Goal: Task Accomplishment & Management: Use online tool/utility

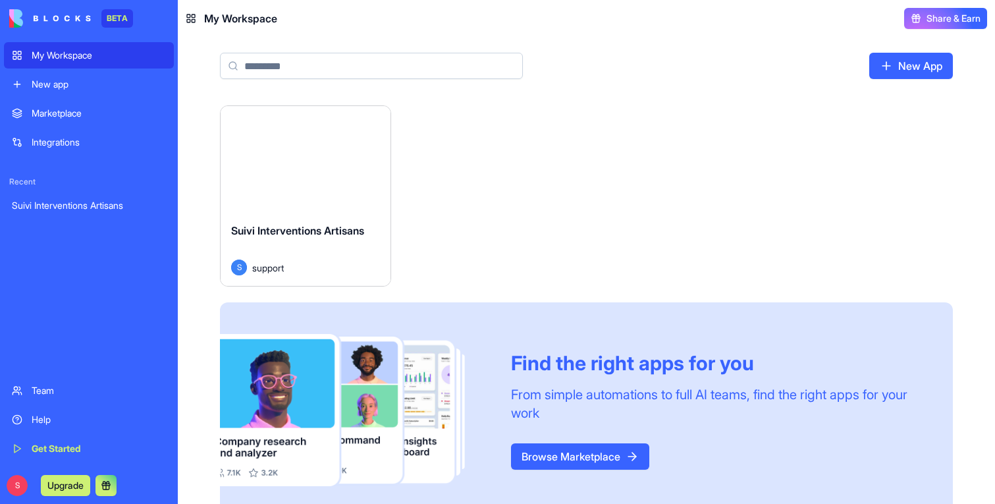
click at [302, 167] on button "Launch" at bounding box center [305, 159] width 99 height 26
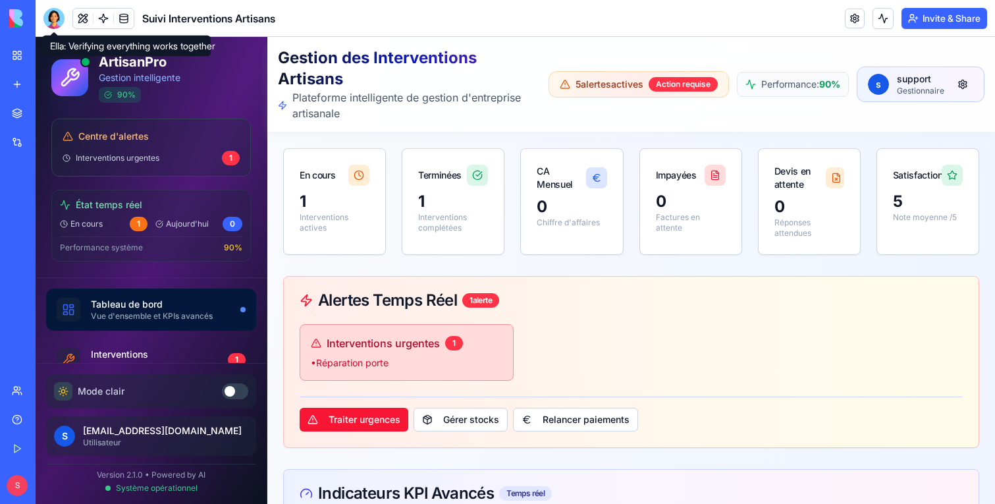
click at [54, 20] on div at bounding box center [53, 18] width 21 height 21
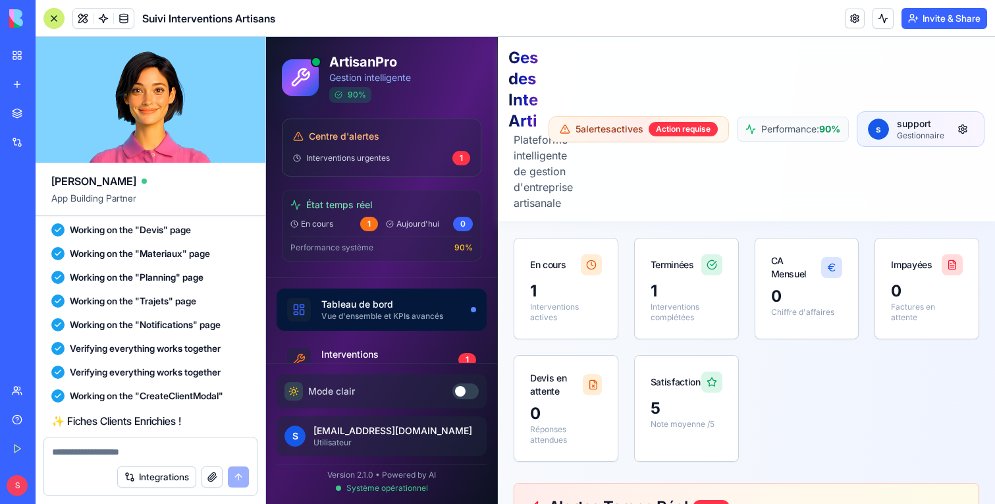
scroll to position [2900, 0]
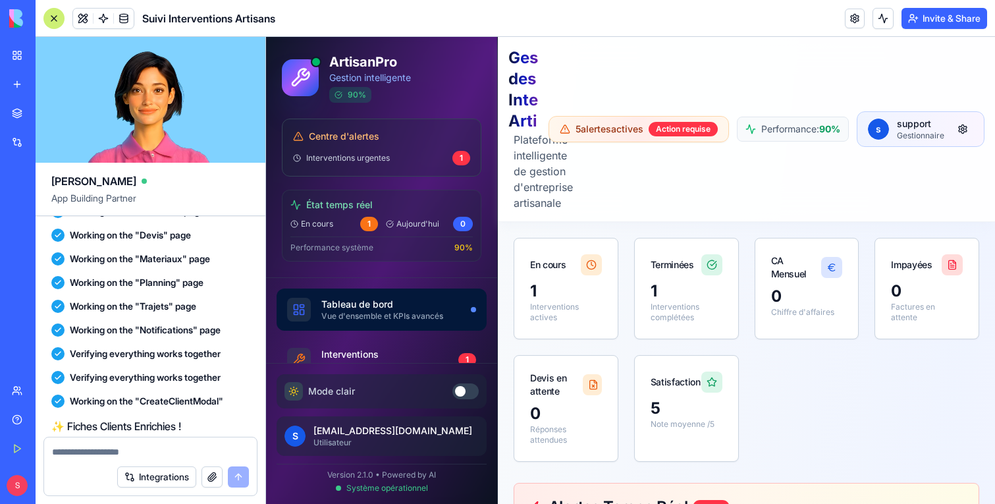
click at [327, 219] on span "En cours" at bounding box center [317, 224] width 32 height 11
click at [54, 13] on div at bounding box center [53, 18] width 21 height 21
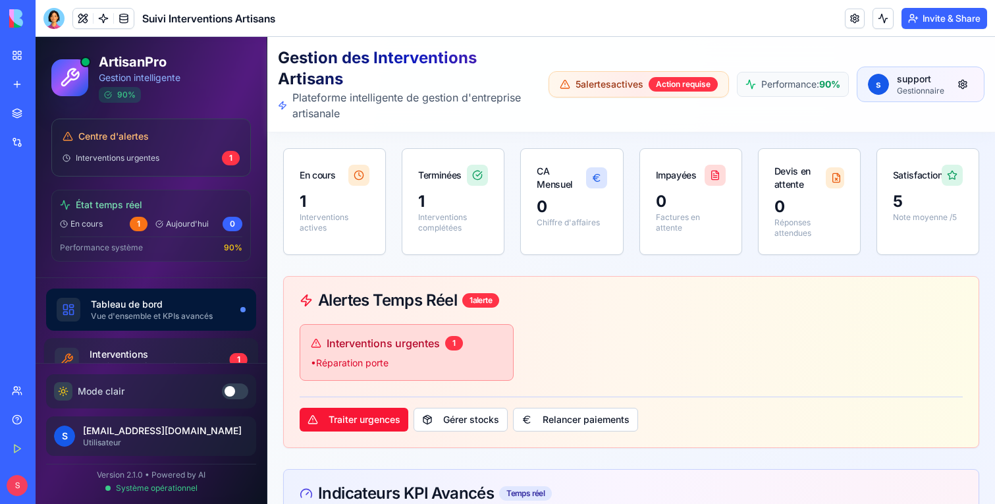
click at [124, 342] on link "Interventions Gestion complète des interventions 1" at bounding box center [151, 359] width 214 height 43
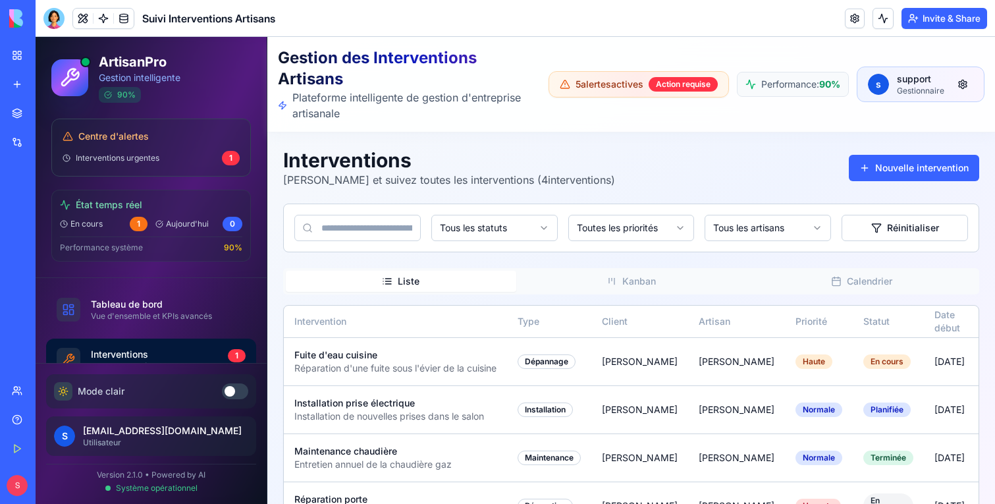
click at [109, 385] on span "Mode clair" at bounding box center [101, 391] width 47 height 13
click at [109, 212] on div "État temps réel En cours 1 [DATE] 0 Performance système 90 %" at bounding box center [150, 226] width 199 height 72
click at [90, 223] on span "En cours" at bounding box center [86, 224] width 32 height 11
click at [179, 223] on span "Aujourd'hui" at bounding box center [187, 224] width 43 height 11
click at [165, 153] on div "Interventions urgentes 1" at bounding box center [151, 158] width 177 height 14
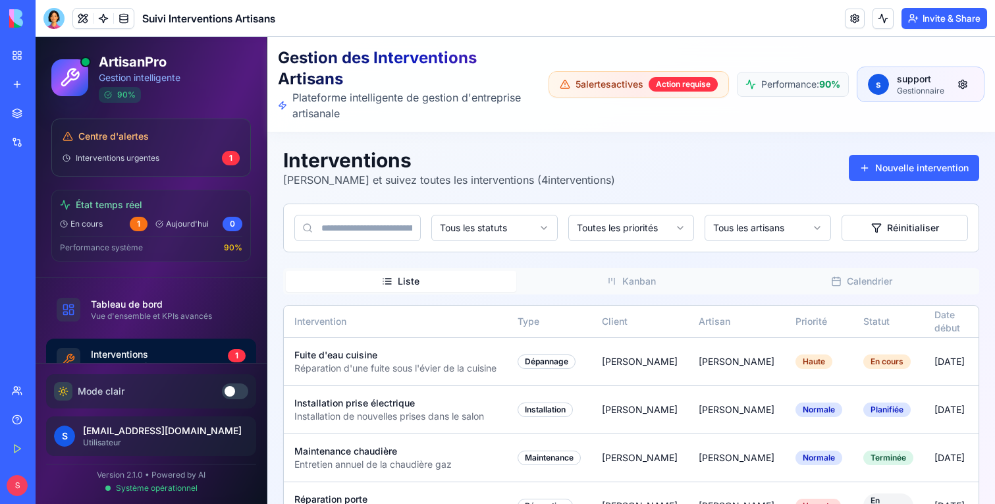
click at [134, 153] on span "Interventions urgentes" at bounding box center [118, 158] width 84 height 11
click at [134, 140] on span "Centre d'alertes" at bounding box center [113, 136] width 70 height 13
click at [388, 384] on td "Fuite d'eau cuisine Réparation d'une fuite sous l'évier de la cuisine" at bounding box center [395, 361] width 223 height 48
click at [385, 376] on td "Fuite d'eau cuisine Réparation d'une fuite sous l'évier de la cuisine" at bounding box center [395, 361] width 223 height 48
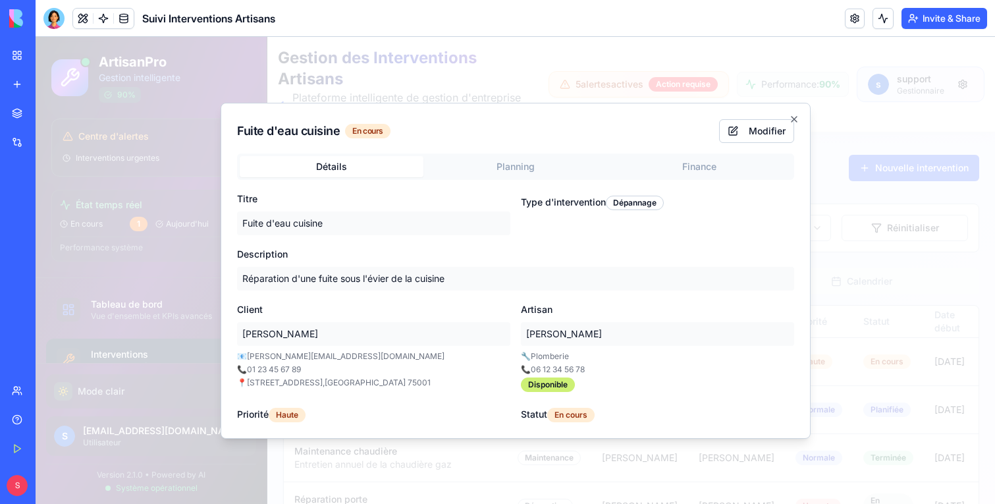
click at [564, 160] on body "ArtisanPro Gestion intelligente 90 % Centre d'alertes Interventions urgentes 1 …" at bounding box center [515, 291] width 959 height 509
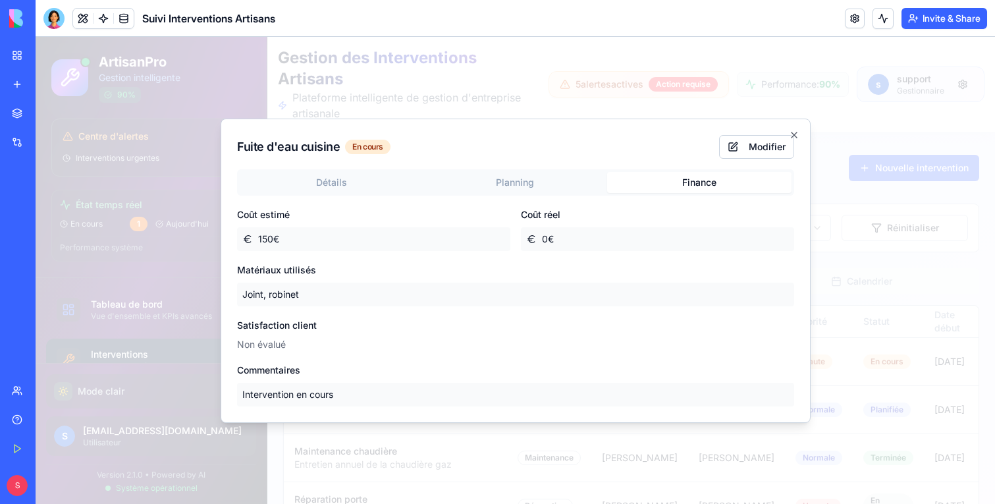
click at [681, 230] on div "Détails Planning Finance Coût estimé 150 € Coût réel 0 € Matériaux utilisés Joi…" at bounding box center [515, 287] width 557 height 237
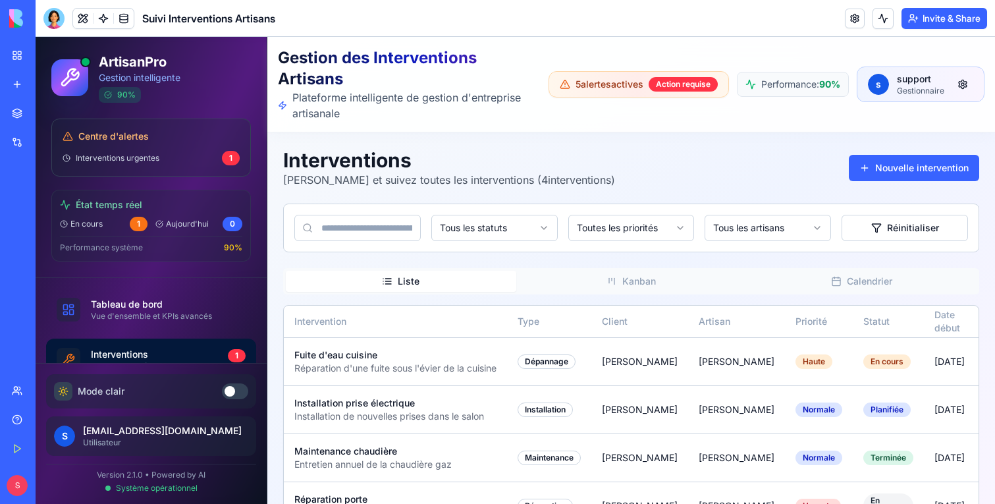
click at [909, 85] on p "support" at bounding box center [920, 78] width 47 height 13
click at [963, 84] on html "ArtisanPro Gestion intelligente 90 % Centre d'alertes Interventions urgentes 1 …" at bounding box center [515, 291] width 959 height 509
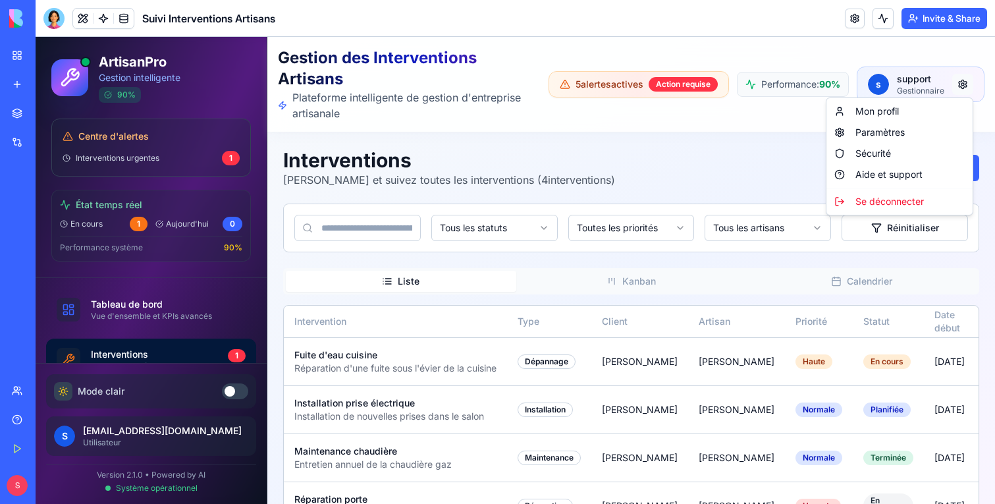
click at [963, 84] on html "ArtisanPro Gestion intelligente 90 % Centre d'alertes Interventions urgentes 1 …" at bounding box center [515, 291] width 959 height 509
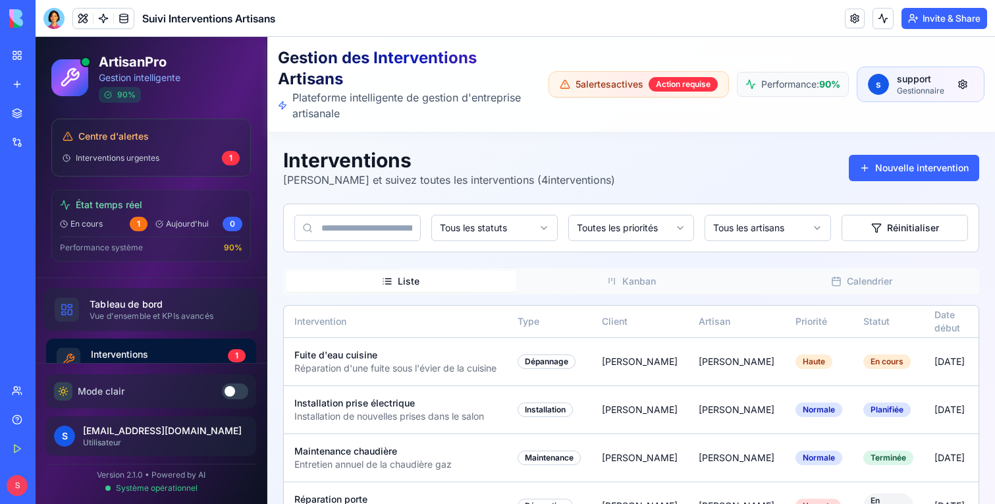
click at [129, 304] on div "Tableau de bord" at bounding box center [163, 304] width 147 height 13
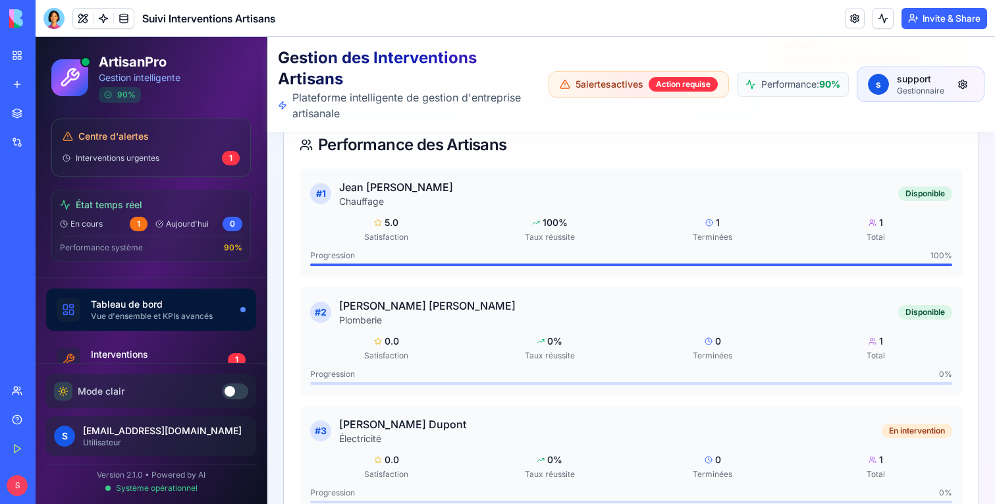
scroll to position [2628, 0]
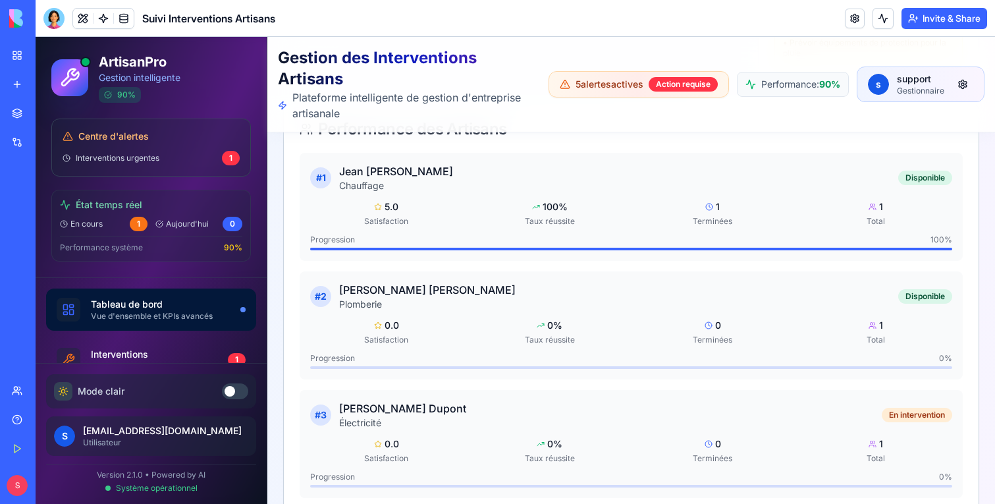
click at [496, 316] on div "# 2 [PERSON_NAME] Disponible 0.0 Satisfaction 0 % Taux réussite 0 Terminées 1 T…" at bounding box center [631, 325] width 663 height 108
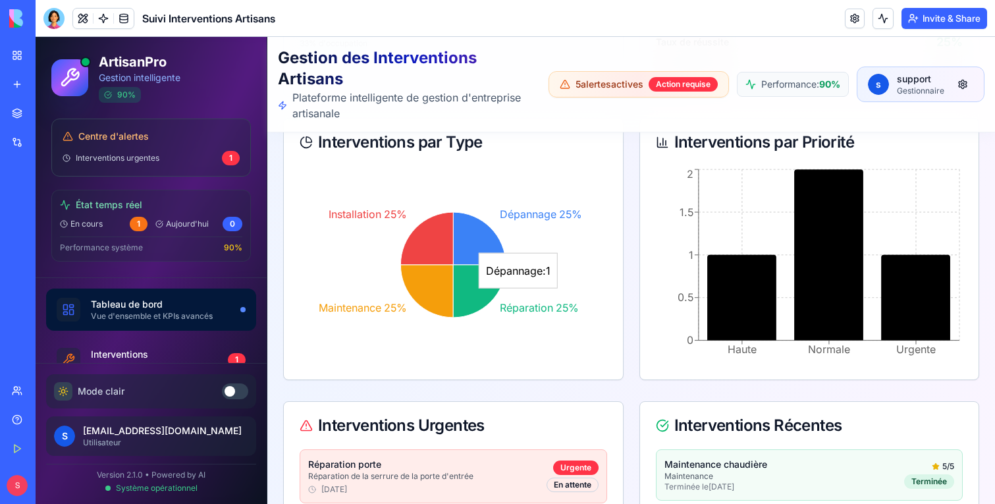
scroll to position [3391, 0]
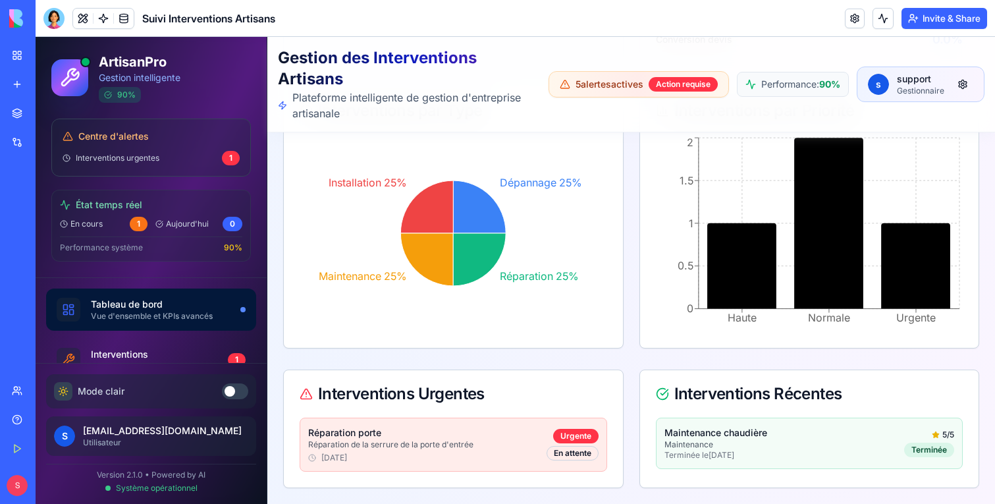
click at [522, 442] on p "Réparation de la serrure de la porte d'entrée" at bounding box center [427, 444] width 238 height 11
click at [156, 161] on span "Interventions urgentes" at bounding box center [118, 158] width 84 height 11
click at [138, 139] on span "Centre d'alertes" at bounding box center [113, 136] width 70 height 13
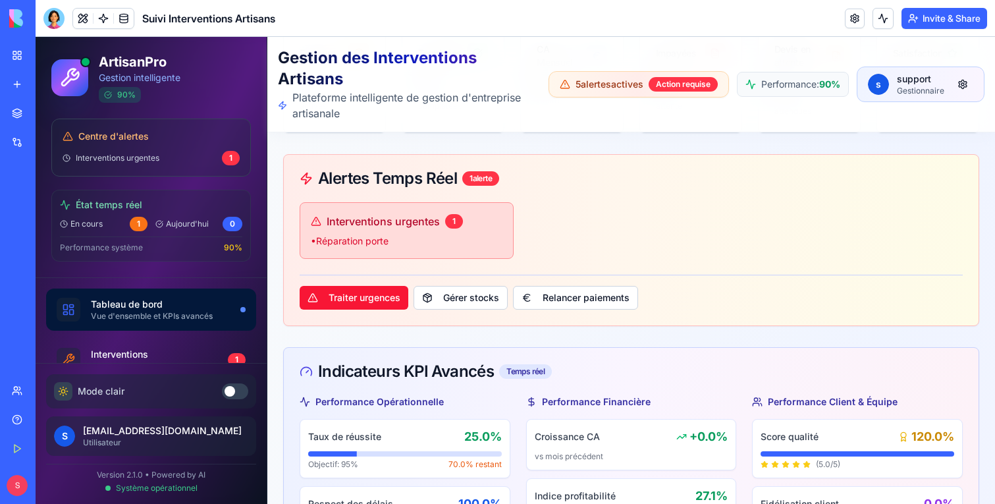
scroll to position [0, 0]
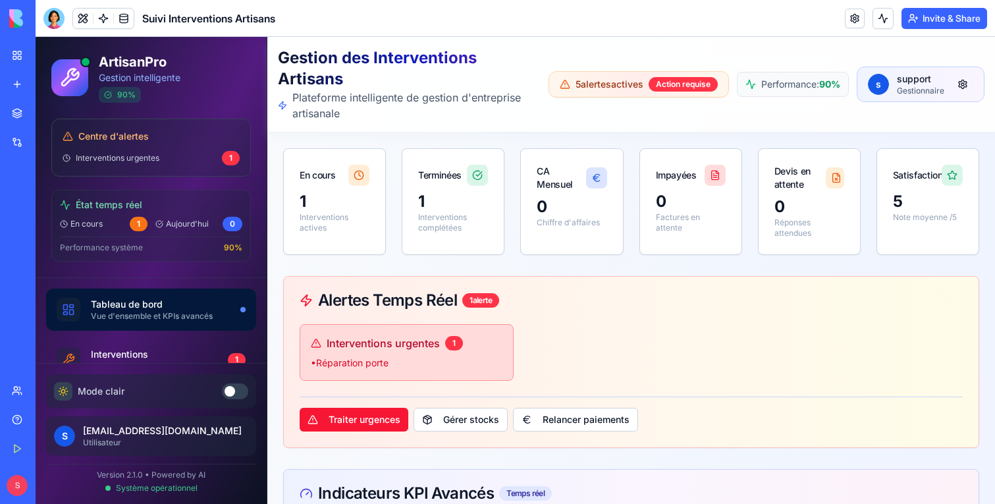
click at [838, 92] on div "Performance: 90 %" at bounding box center [793, 84] width 112 height 25
click at [900, 92] on p "Gestionnaire" at bounding box center [920, 91] width 47 height 11
click at [140, 225] on div "1" at bounding box center [139, 224] width 18 height 14
click at [101, 219] on span "En cours" at bounding box center [86, 224] width 32 height 11
click at [90, 209] on span "État temps réel" at bounding box center [109, 204] width 66 height 13
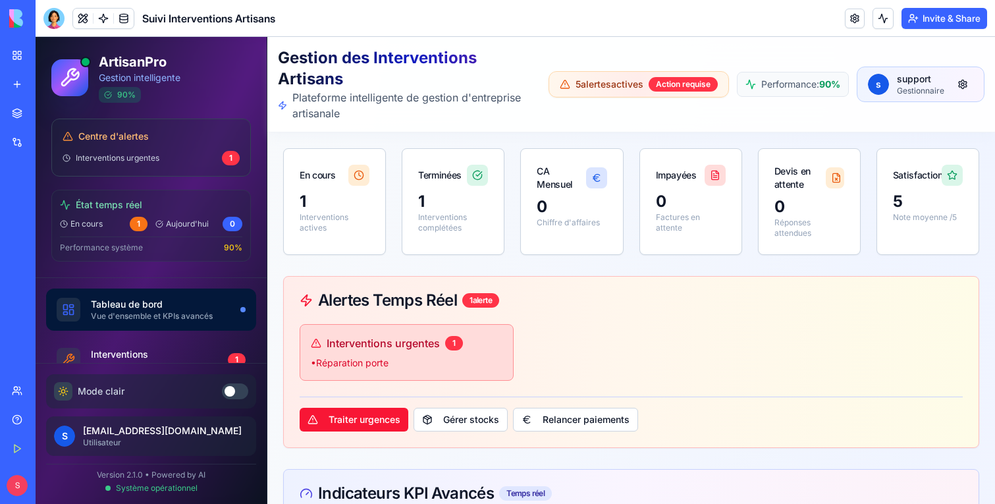
click at [122, 142] on span "Centre d'alertes" at bounding box center [113, 136] width 70 height 13
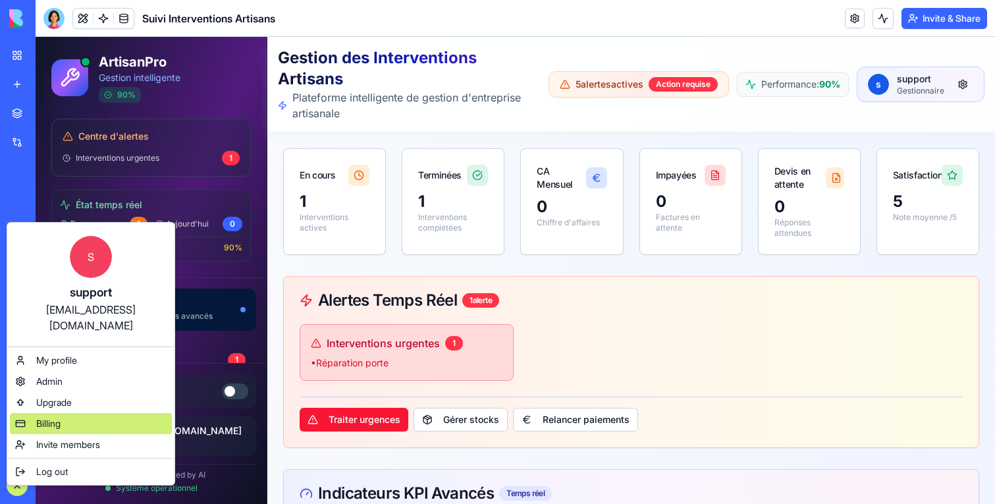
click at [43, 417] on span "Billing" at bounding box center [48, 423] width 24 height 13
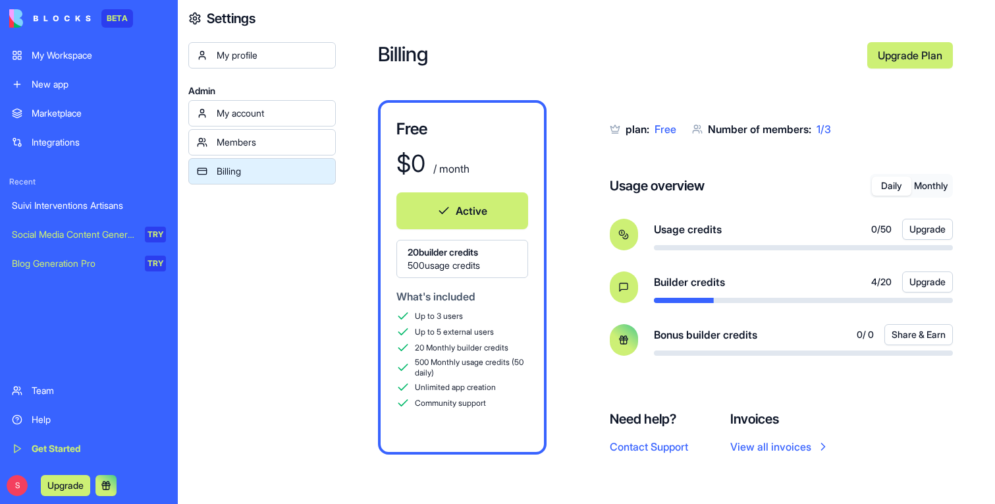
click at [928, 184] on button "Monthly" at bounding box center [931, 185] width 40 height 19
click at [872, 184] on button "Daily" at bounding box center [892, 185] width 40 height 19
click at [63, 208] on div "Suivi Interventions Artisans" at bounding box center [89, 205] width 154 height 13
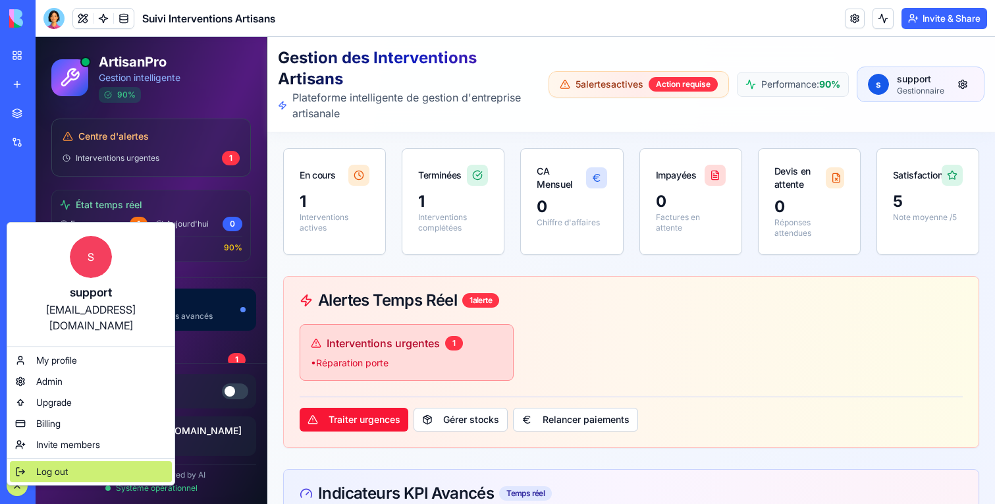
click at [39, 465] on span "Log out" at bounding box center [52, 471] width 32 height 13
